Goal: Task Accomplishment & Management: Manage account settings

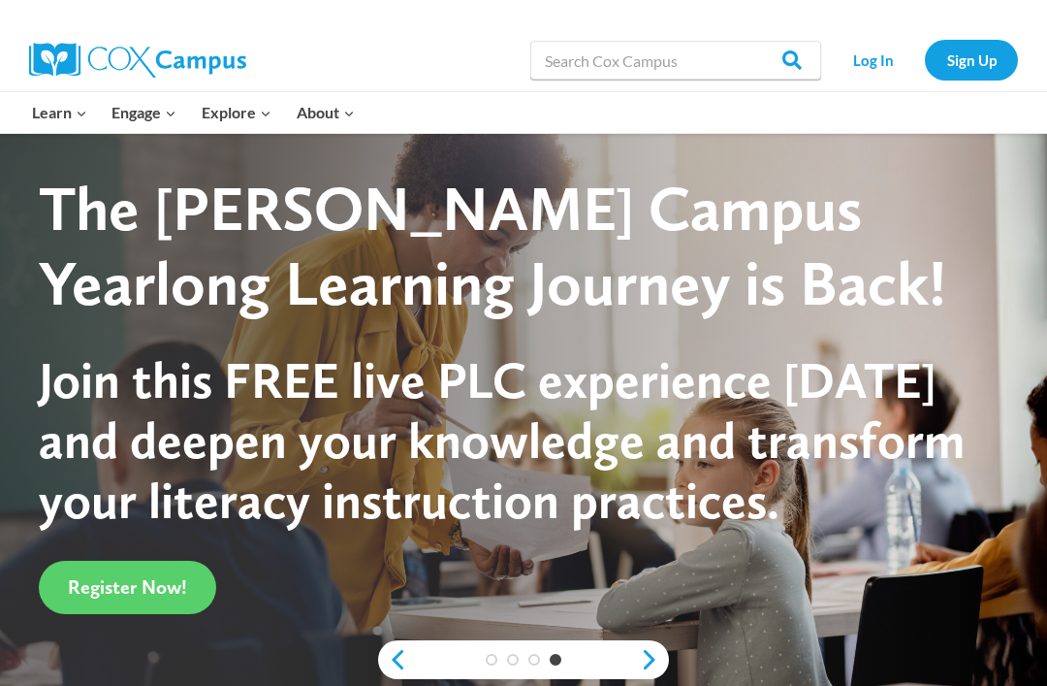
click at [871, 57] on link "Log In" at bounding box center [873, 60] width 84 height 40
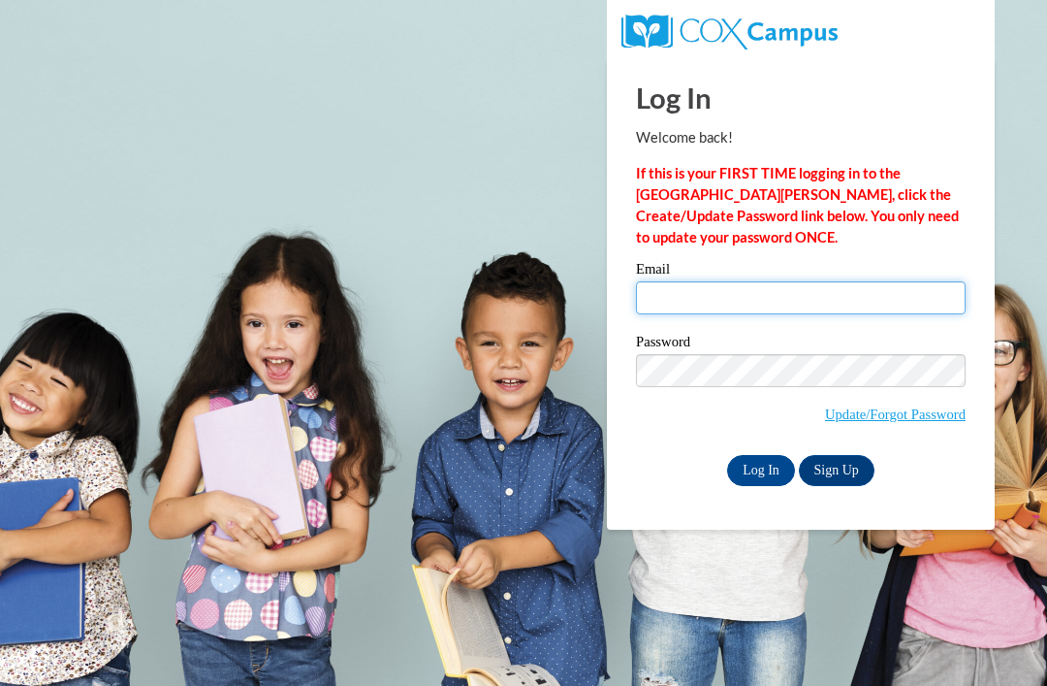
click at [817, 301] on input "Email" at bounding box center [801, 297] width 330 height 33
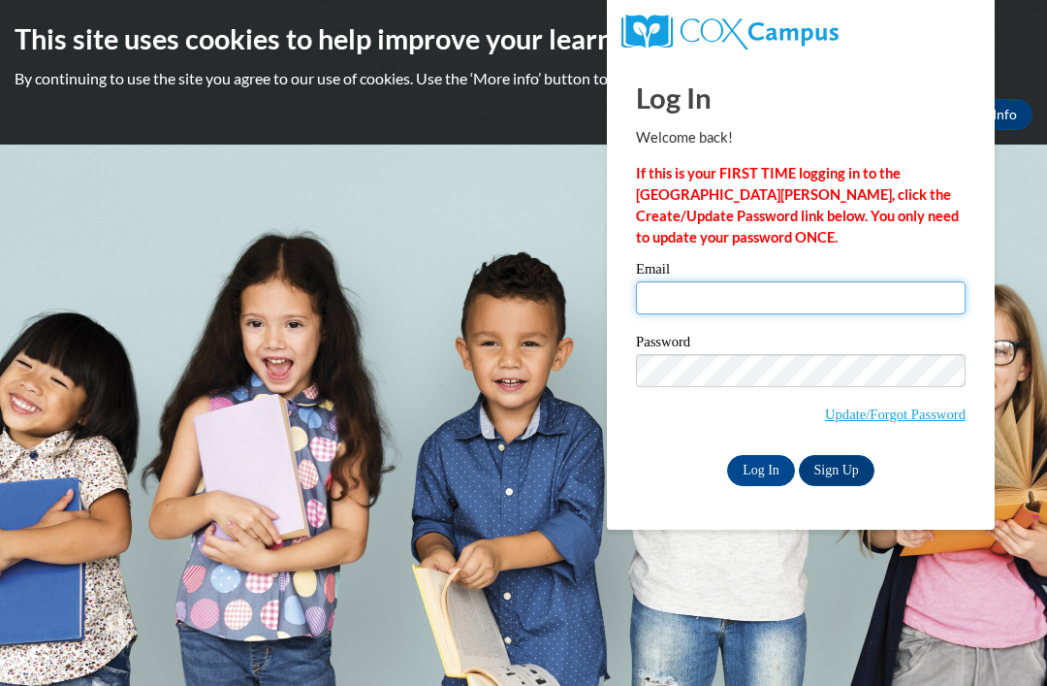
click at [796, 287] on input "Email" at bounding box center [801, 297] width 330 height 33
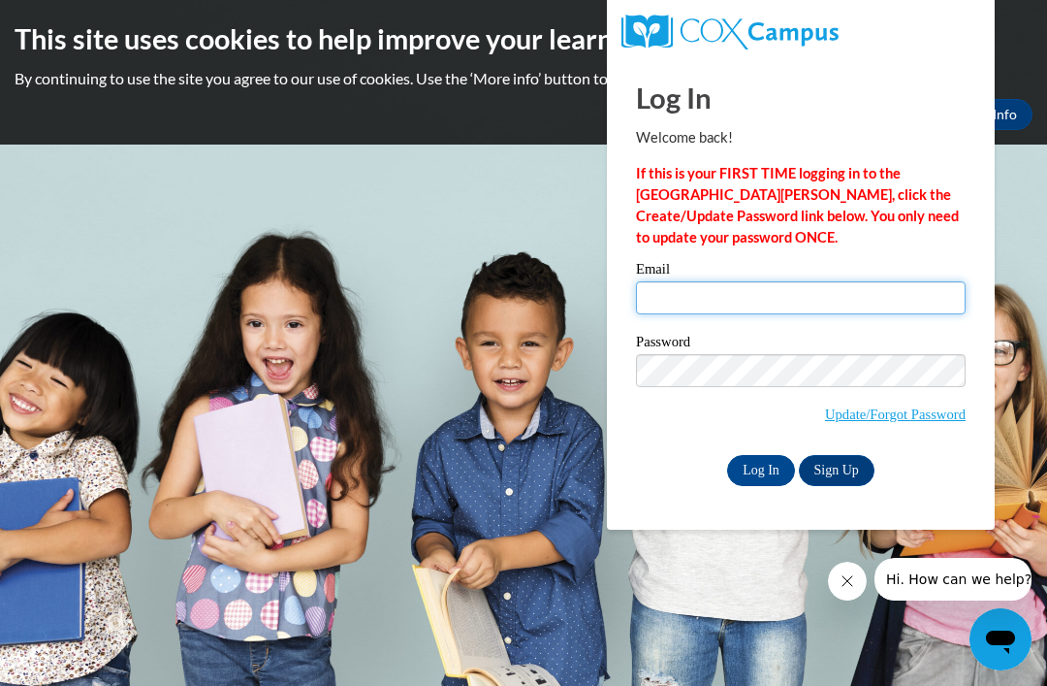
type input "aileen.impi07@gmail.com"
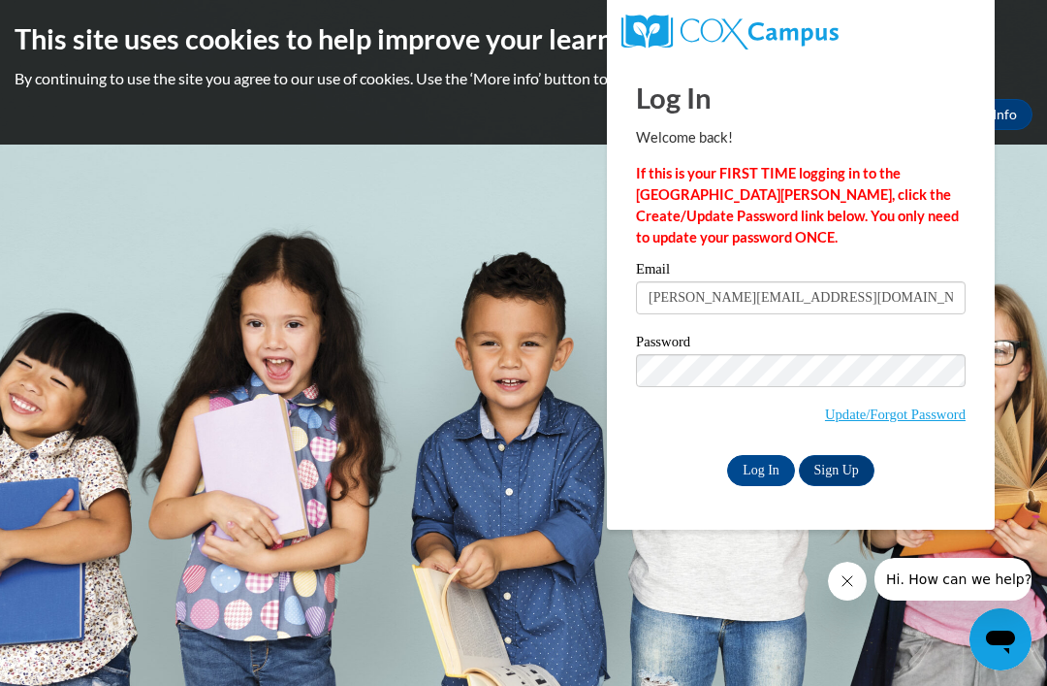
click at [761, 468] on input "Log In" at bounding box center [761, 470] width 68 height 31
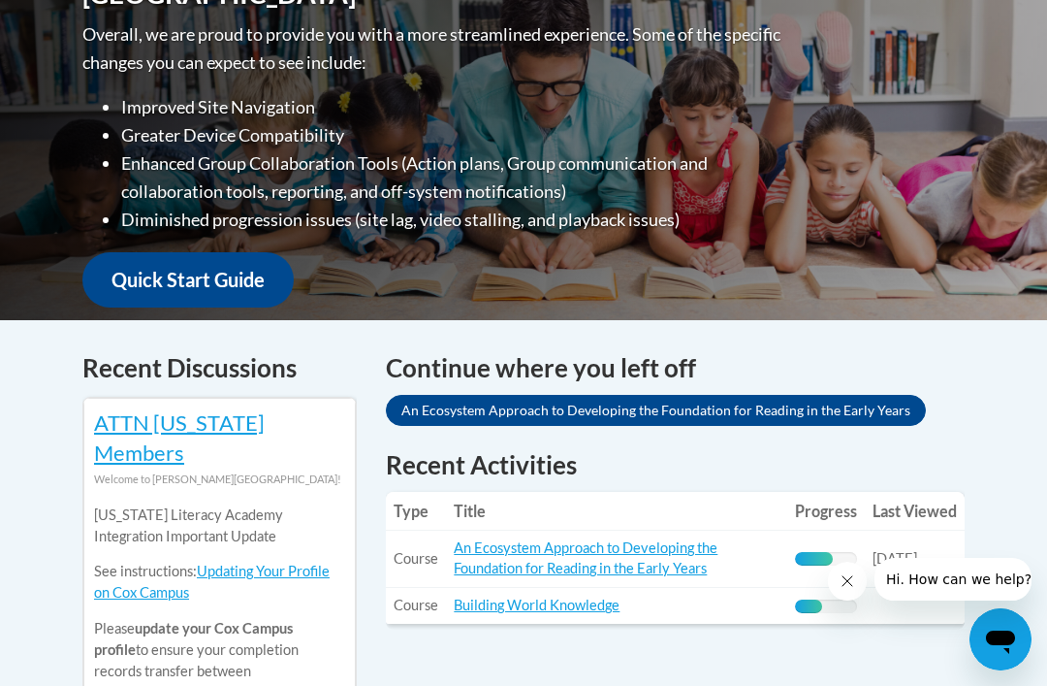
scroll to position [529, 0]
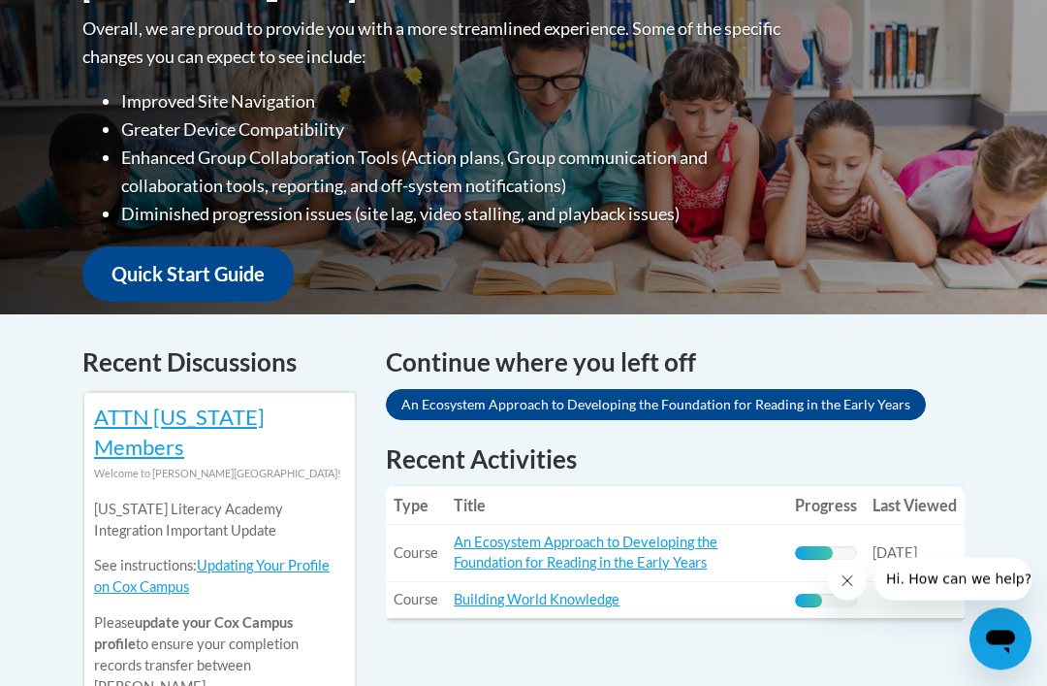
click at [632, 534] on link "An Ecosystem Approach to Developing the Foundation for Reading in the Early Yea…" at bounding box center [586, 552] width 264 height 37
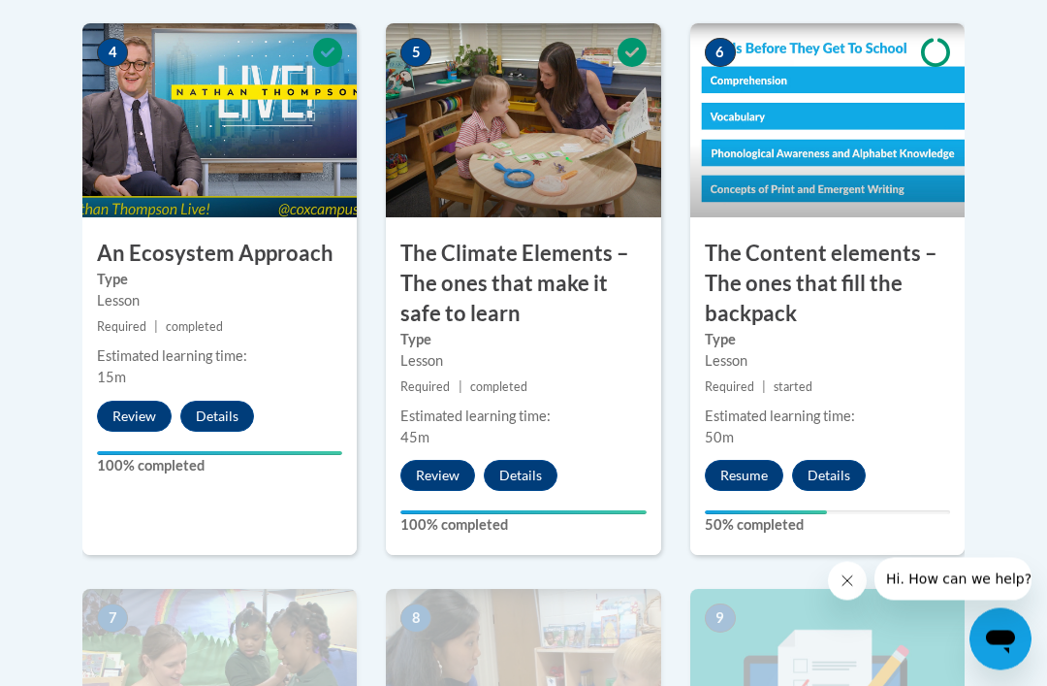
click at [732, 461] on button "Resume" at bounding box center [744, 476] width 79 height 31
